Goal: Transaction & Acquisition: Purchase product/service

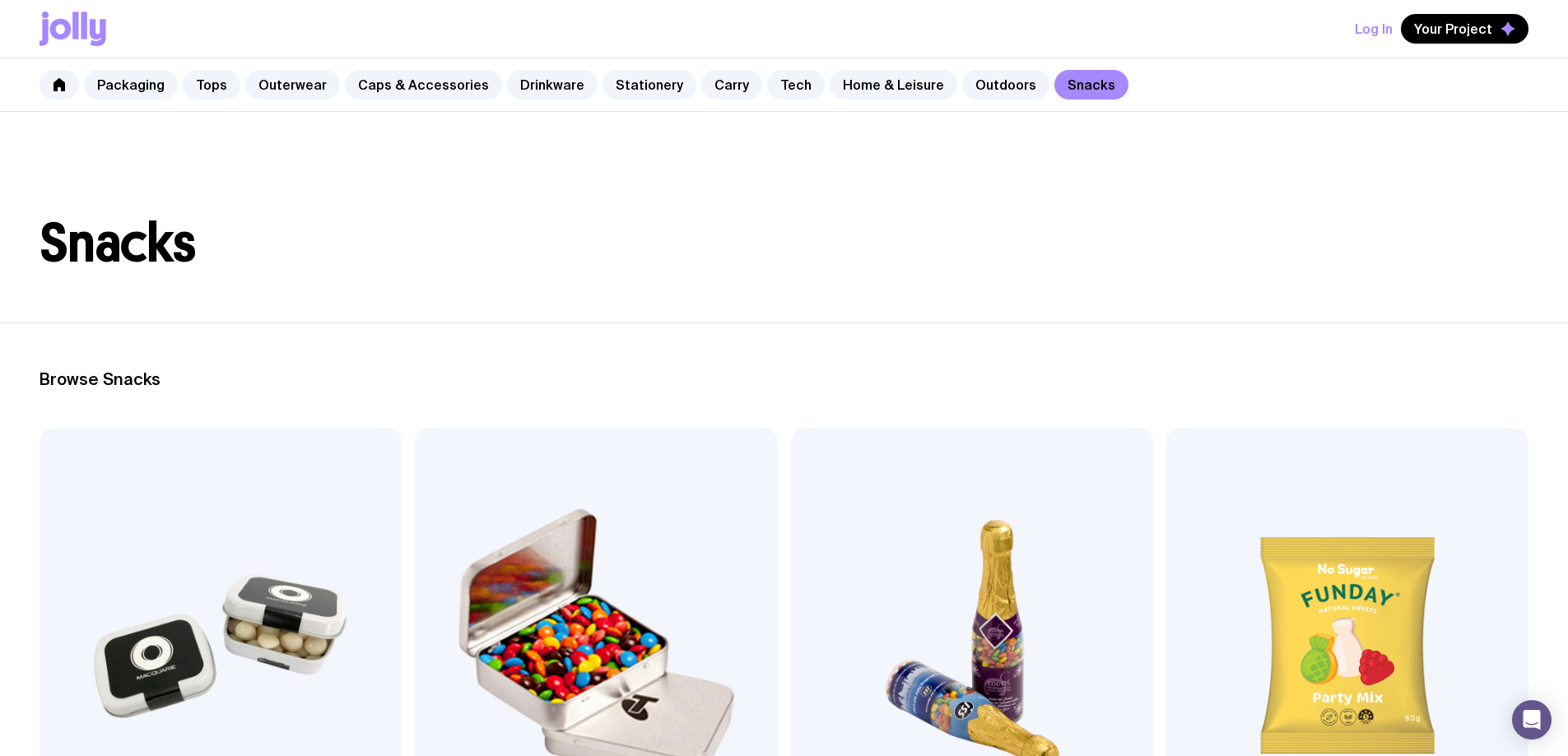
scroll to position [329, 0]
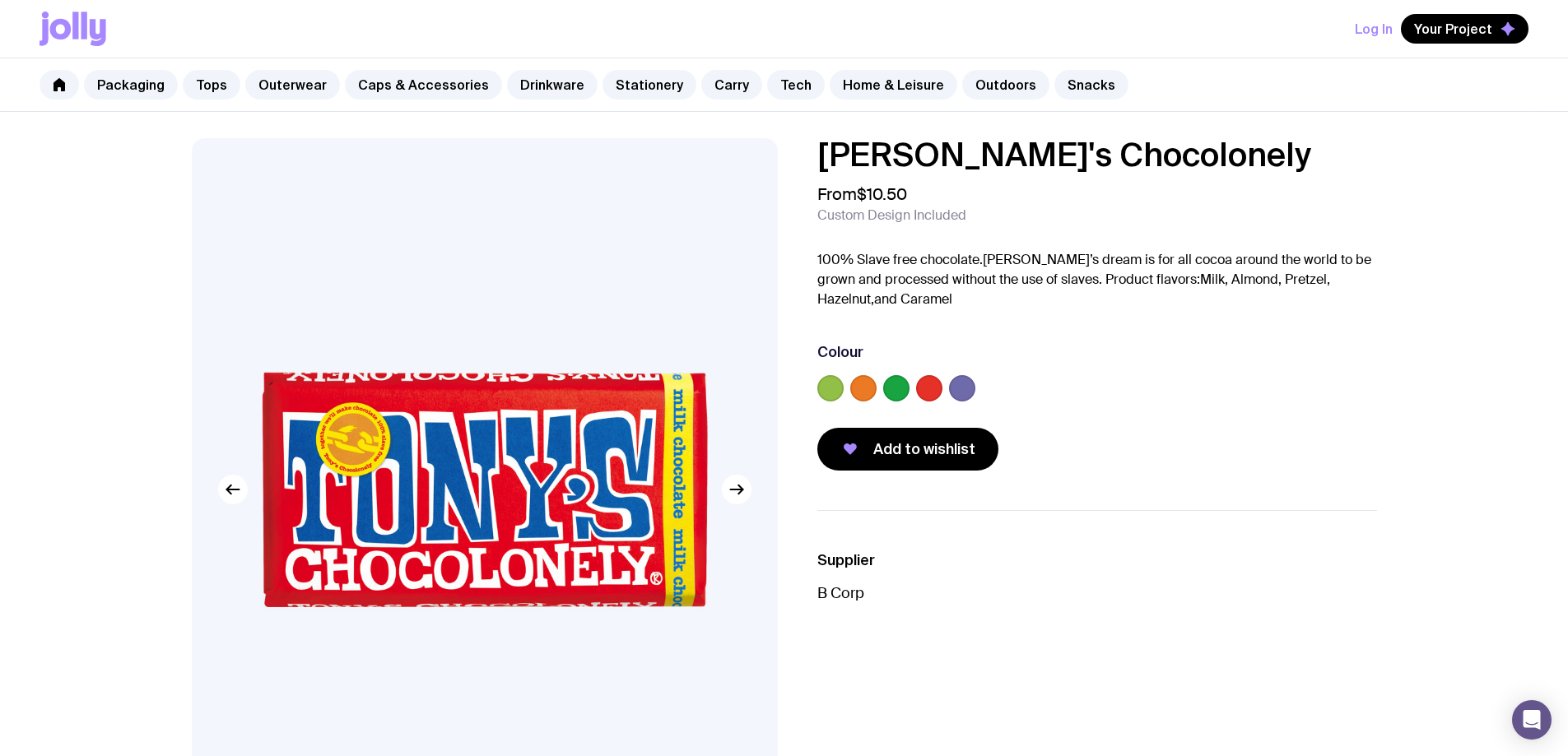
click at [855, 390] on label at bounding box center [863, 388] width 27 height 27
click at [0, 0] on input "radio" at bounding box center [0, 0] width 0 height 0
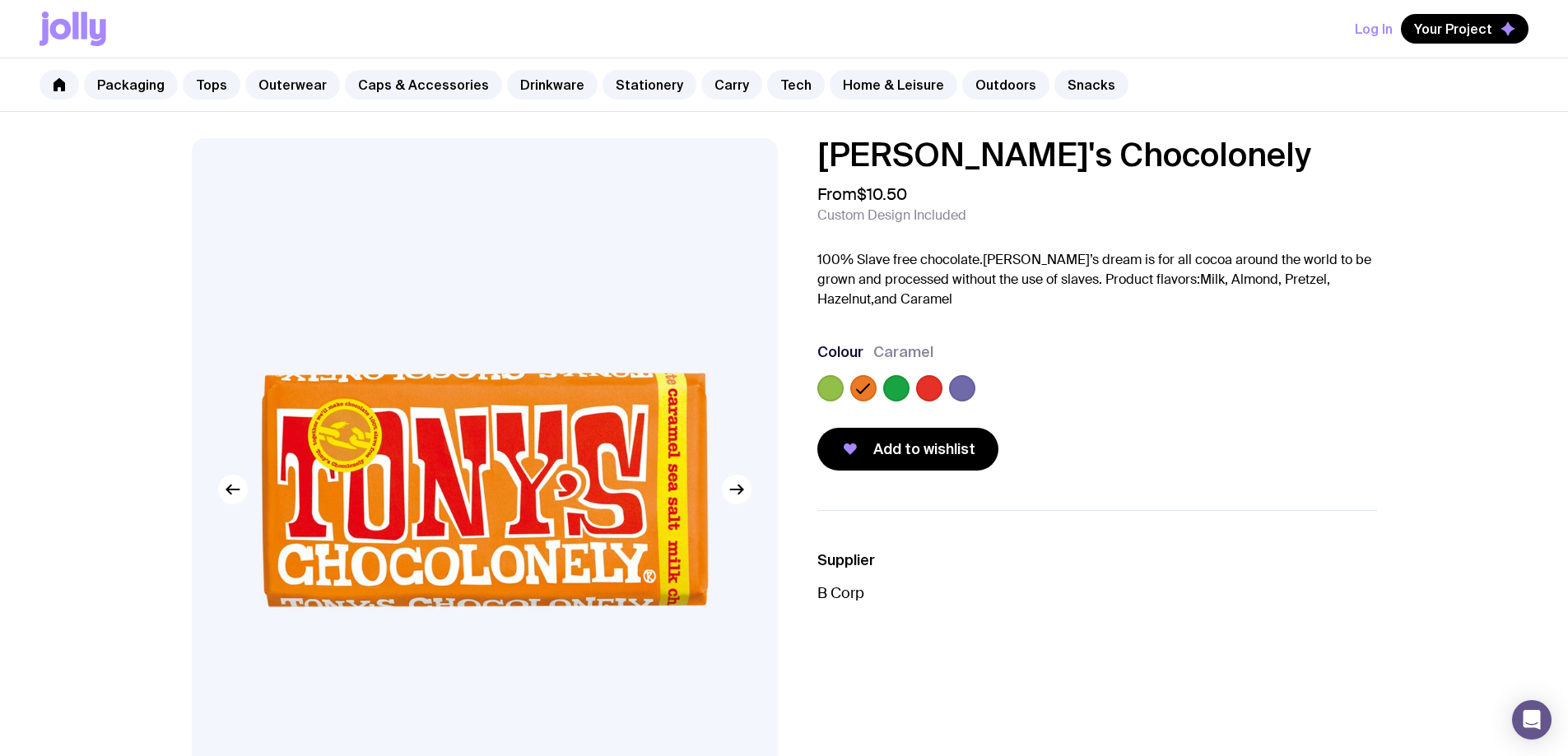
click at [890, 388] on label at bounding box center [896, 388] width 27 height 27
click at [0, 0] on input "radio" at bounding box center [0, 0] width 0 height 0
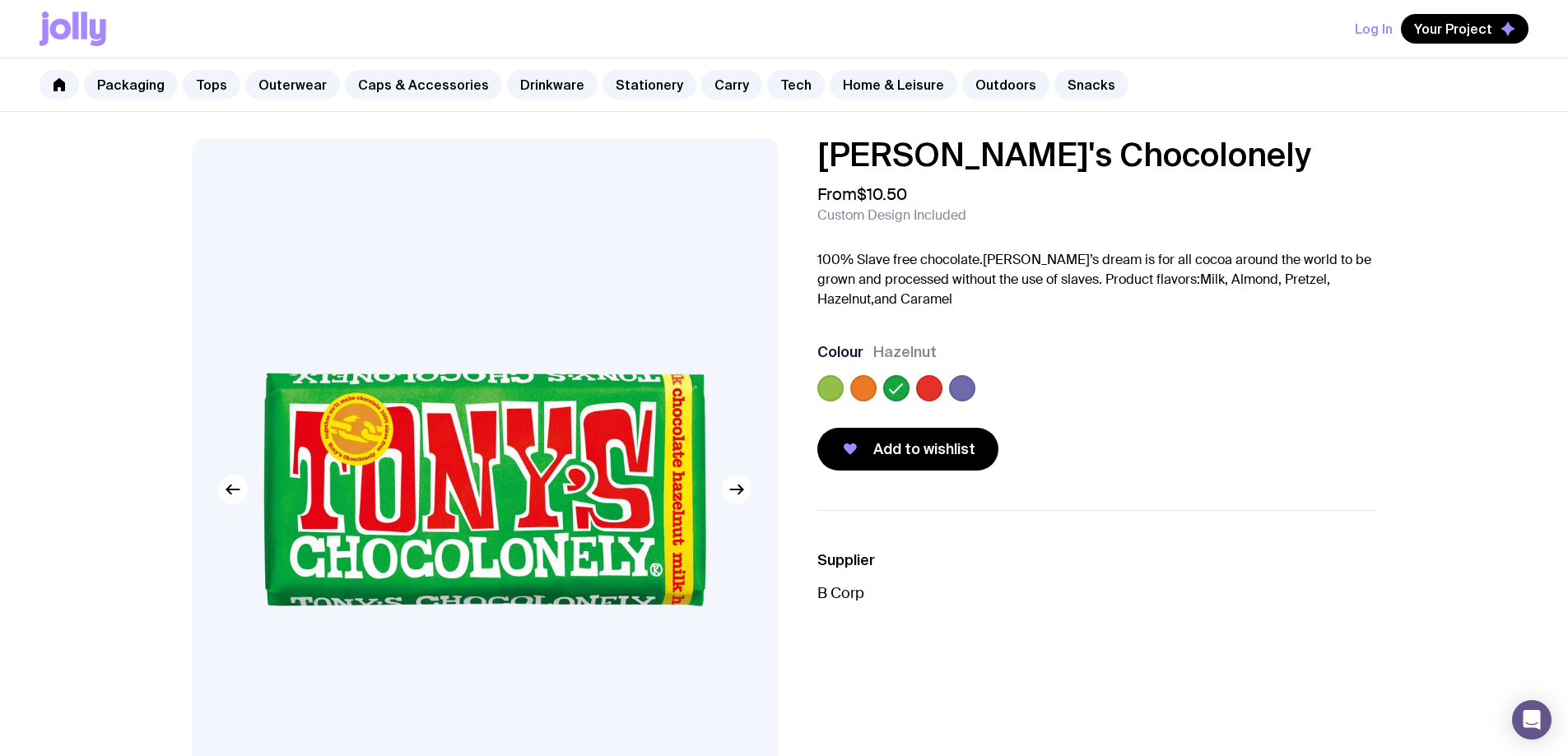
click at [912, 388] on div at bounding box center [1096, 391] width 559 height 33
click at [921, 388] on label at bounding box center [929, 388] width 27 height 27
click at [0, 0] on input "radio" at bounding box center [0, 0] width 0 height 0
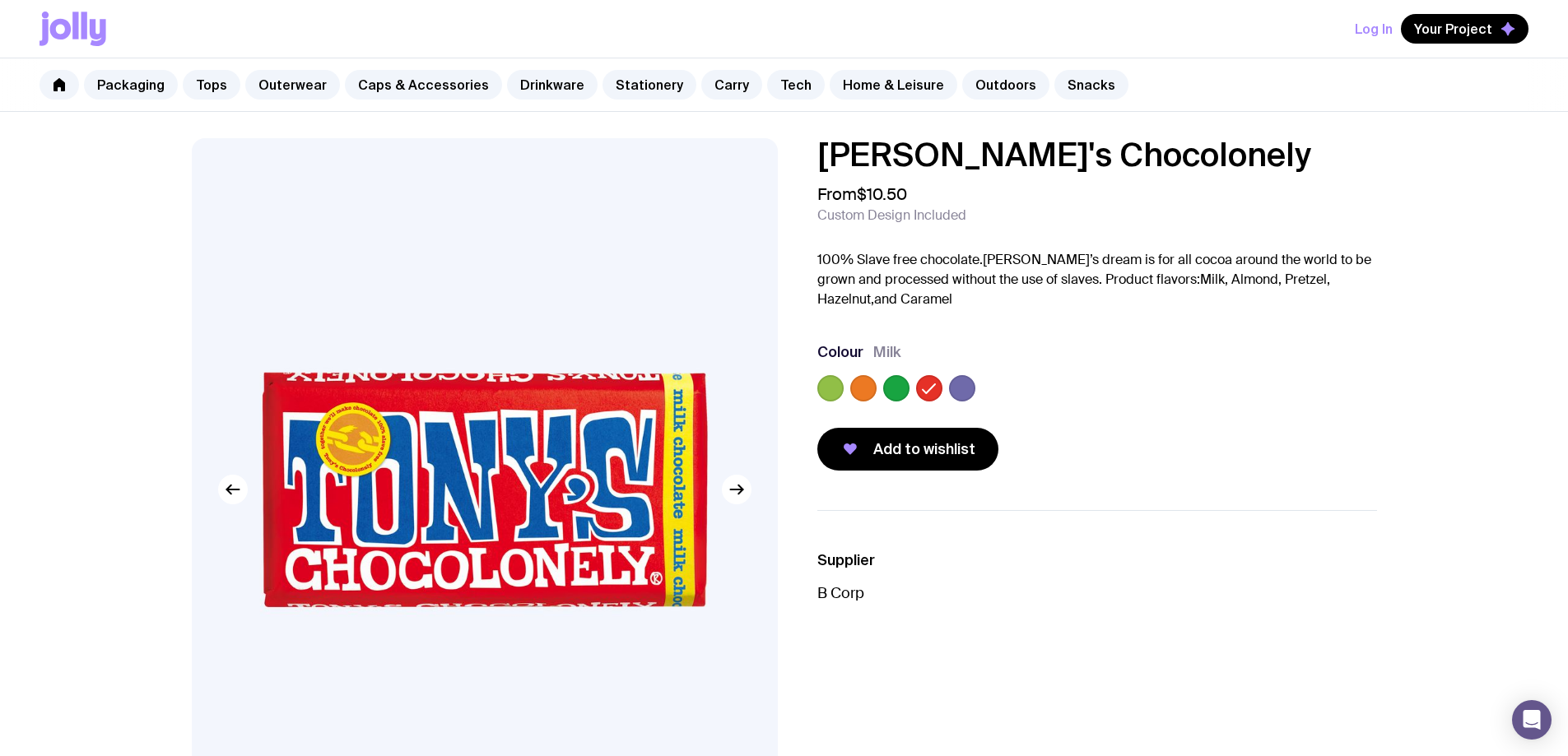
click at [960, 390] on label at bounding box center [962, 388] width 27 height 27
click at [0, 0] on input "radio" at bounding box center [0, 0] width 0 height 0
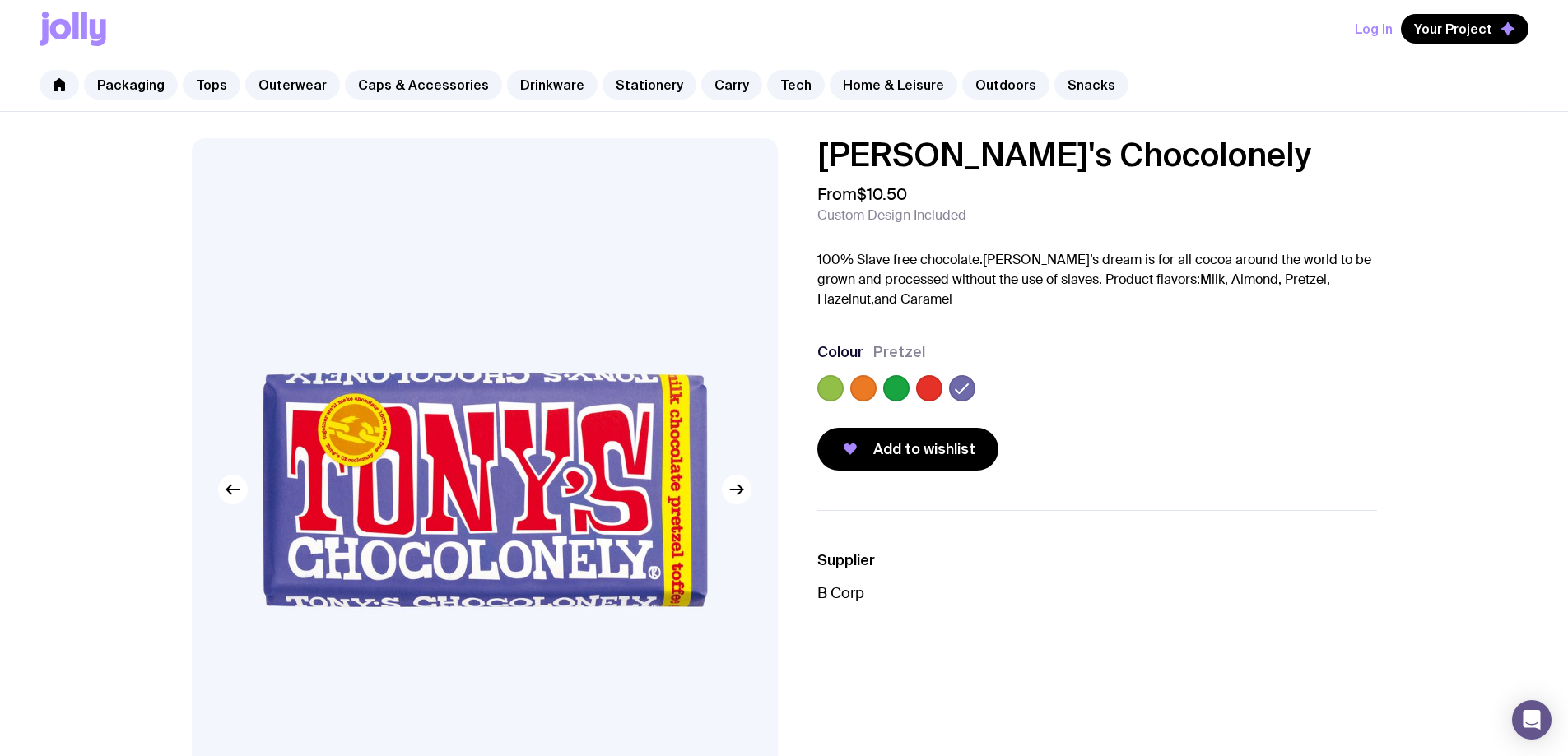
click at [579, 420] on img at bounding box center [484, 489] width 586 height 703
